Goal: Check status

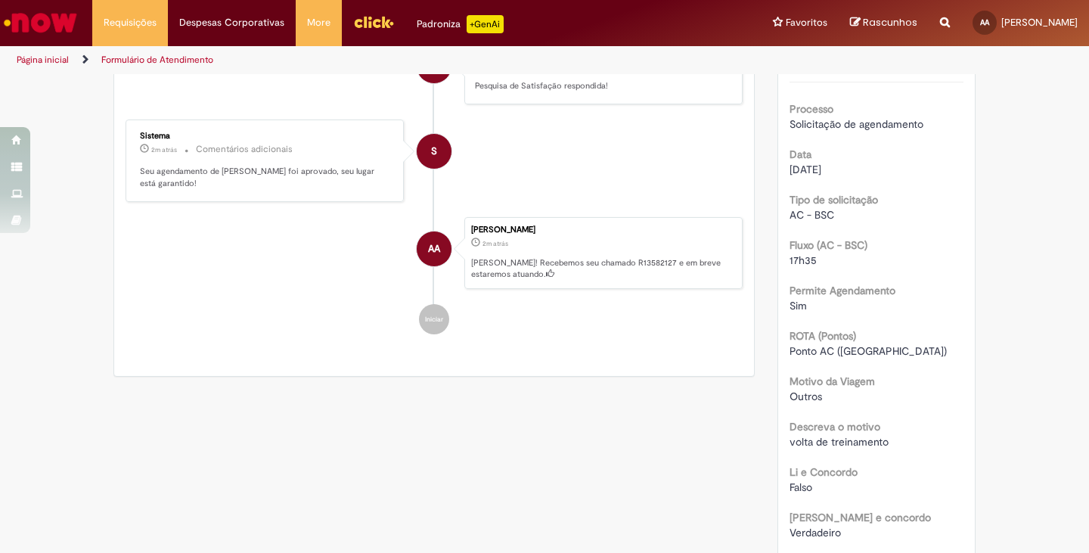
scroll to position [203, 0]
